Goal: Find contact information: Find contact information

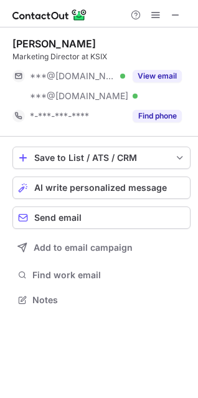
scroll to position [290, 198]
click at [156, 70] on button "View email" at bounding box center [157, 76] width 49 height 12
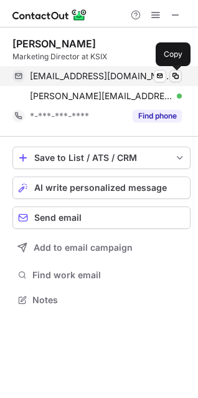
click at [175, 75] on span at bounding box center [176, 76] width 10 height 10
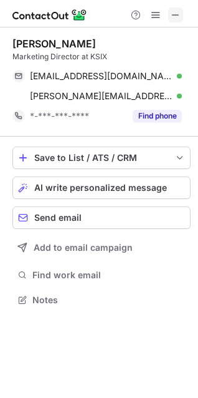
click at [176, 14] on span at bounding box center [176, 15] width 10 height 10
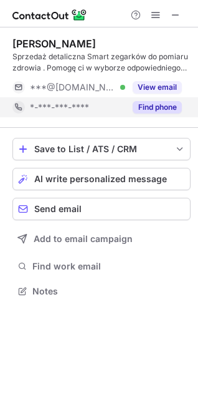
scroll to position [282, 198]
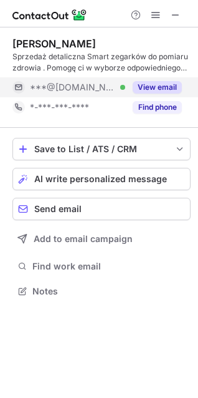
click at [150, 84] on button "View email" at bounding box center [157, 87] width 49 height 12
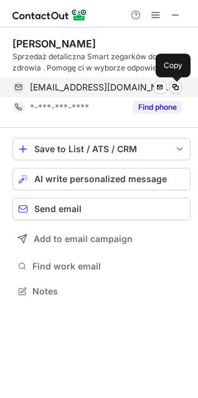
click at [179, 85] on span at bounding box center [176, 87] width 10 height 10
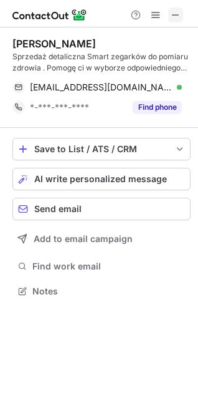
click at [174, 16] on span at bounding box center [176, 15] width 10 height 10
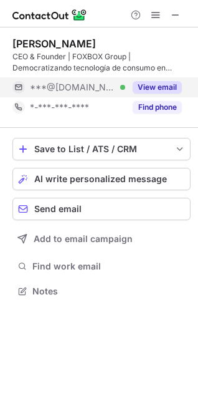
click at [165, 84] on button "View email" at bounding box center [157, 87] width 49 height 12
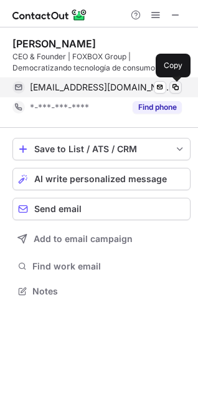
click at [178, 87] on span at bounding box center [176, 87] width 10 height 10
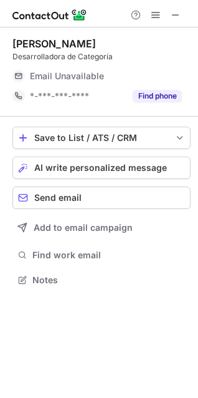
scroll to position [6, 6]
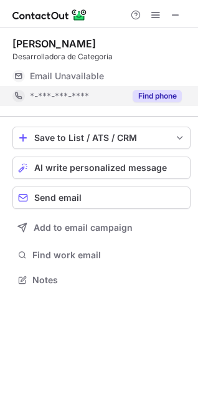
click at [146, 99] on button "Find phone" at bounding box center [157, 96] width 49 height 12
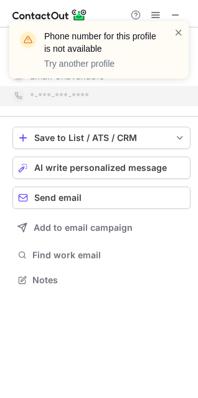
click at [184, 29] on div "Phone number for this profile is not available Try another profile" at bounding box center [98, 49] width 179 height 57
click at [179, 31] on span at bounding box center [179, 32] width 10 height 12
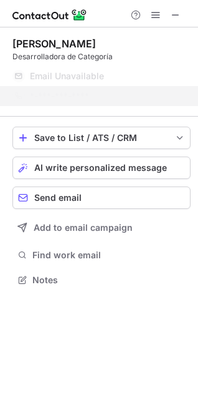
click at [174, 13] on div "Phone number for this profile is not available Try another profile" at bounding box center [98, 55] width 199 height 92
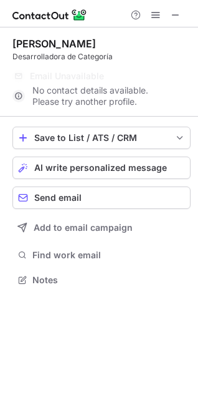
click at [173, 15] on div "Phone number for this profile is not available Try another profile" at bounding box center [98, 55] width 199 height 92
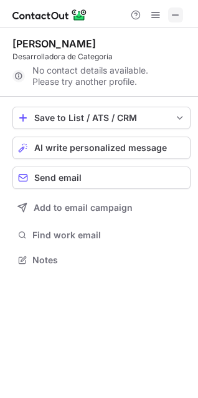
click at [179, 15] on span at bounding box center [176, 15] width 10 height 10
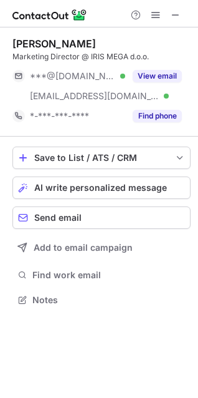
scroll to position [290, 198]
